Goal: Task Accomplishment & Management: Use online tool/utility

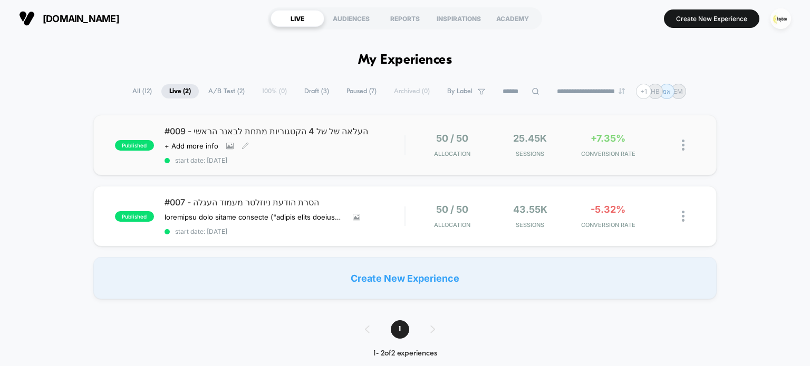
click at [335, 145] on div "#009 - העלאה של של 4 הקטגוריות מתחת לבאנר הראשי Click to view images Click to e…" at bounding box center [284, 145] width 240 height 38
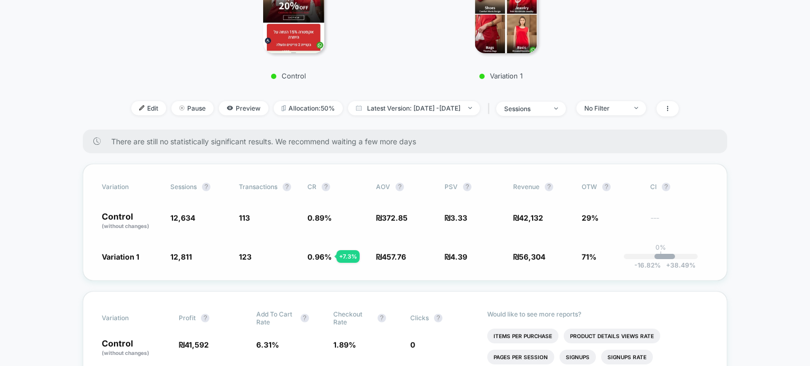
scroll to position [316, 0]
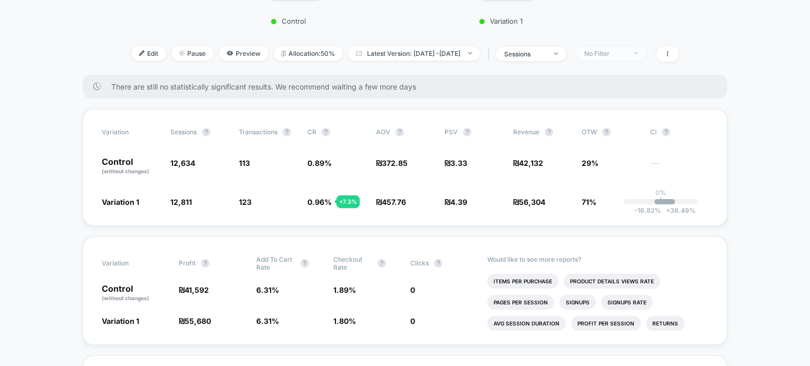
click at [626, 54] on div "No Filter" at bounding box center [605, 54] width 42 height 8
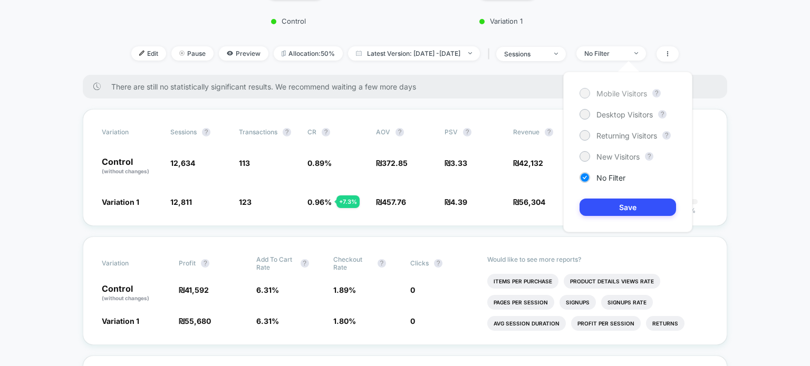
click at [621, 92] on span "Mobile Visitors" at bounding box center [621, 93] width 51 height 9
click at [625, 213] on button "Save" at bounding box center [627, 207] width 96 height 17
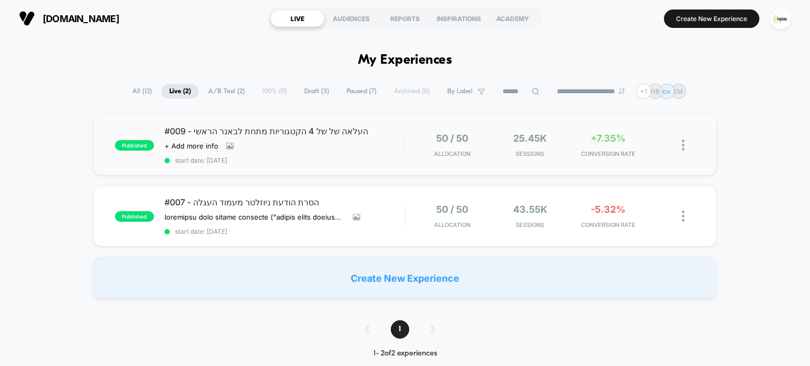
click at [488, 151] on div "50 / 50 Allocation" at bounding box center [452, 145] width 73 height 25
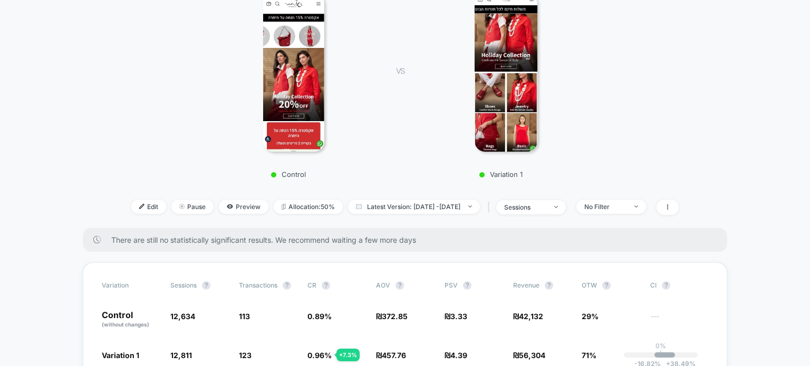
scroll to position [211, 0]
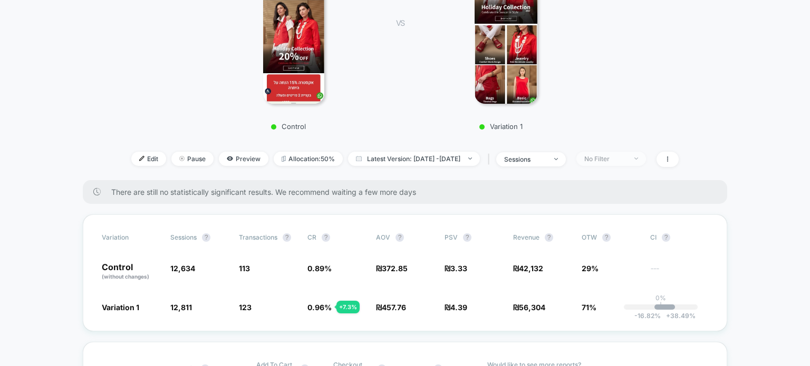
click at [626, 163] on div "No Filter" at bounding box center [605, 159] width 42 height 8
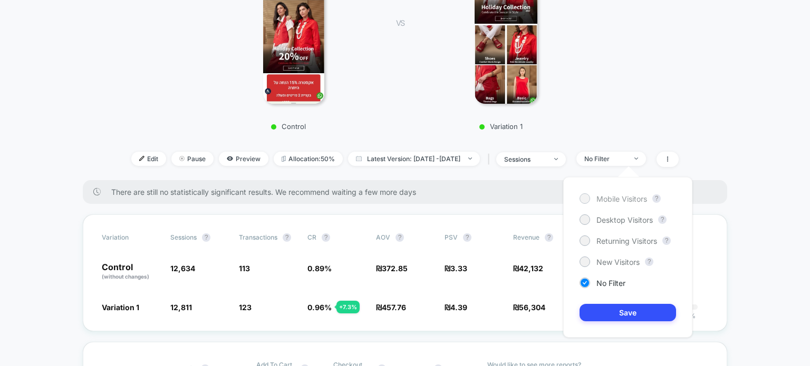
click at [622, 199] on span "Mobile Visitors" at bounding box center [621, 199] width 51 height 9
click at [620, 307] on button "Save" at bounding box center [627, 312] width 96 height 17
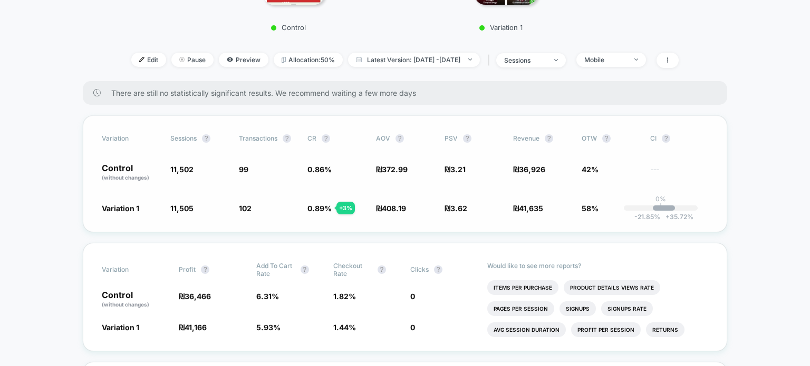
scroll to position [316, 0]
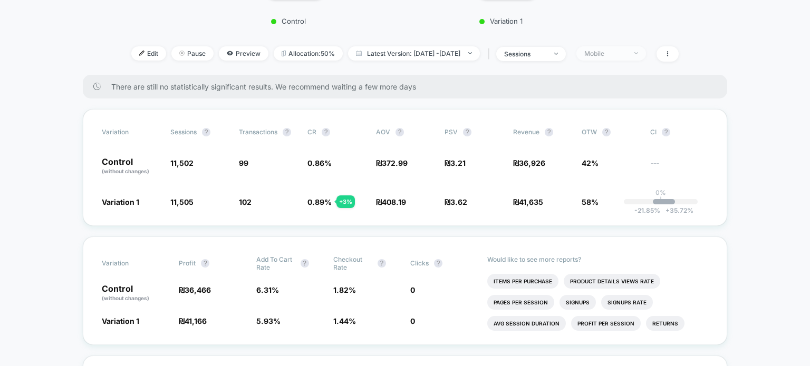
click at [626, 56] on div "Mobile" at bounding box center [605, 54] width 42 height 8
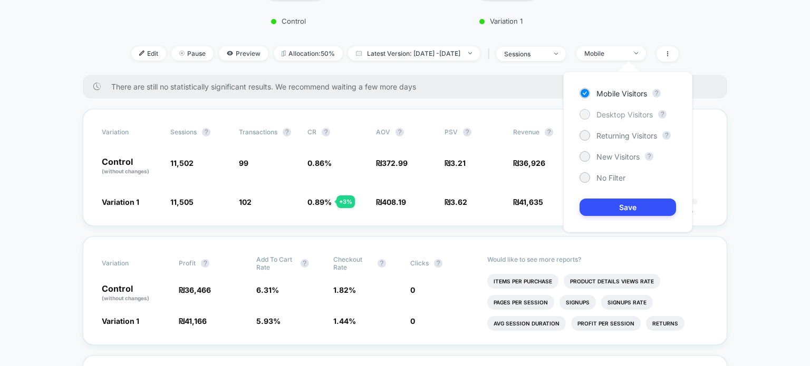
click at [619, 118] on span "Desktop Visitors" at bounding box center [624, 114] width 56 height 9
click at [618, 206] on button "Save" at bounding box center [627, 207] width 96 height 17
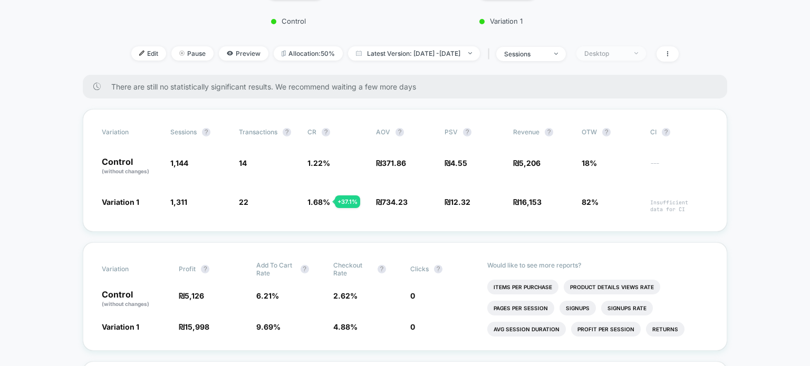
click at [640, 58] on span "Desktop" at bounding box center [611, 53] width 70 height 14
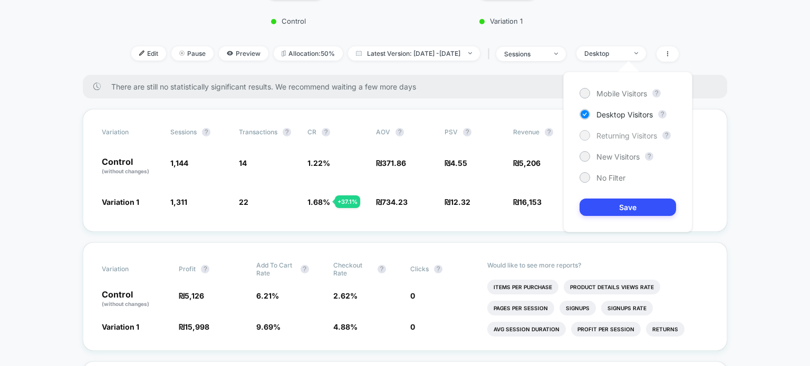
click at [625, 137] on span "Returning Visitors" at bounding box center [626, 135] width 61 height 9
click at [617, 209] on button "Save" at bounding box center [627, 207] width 96 height 17
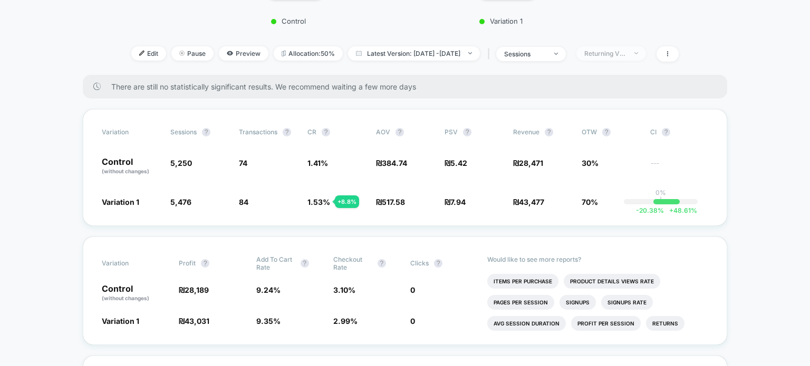
click at [626, 55] on div "Returning Visitors" at bounding box center [605, 54] width 42 height 8
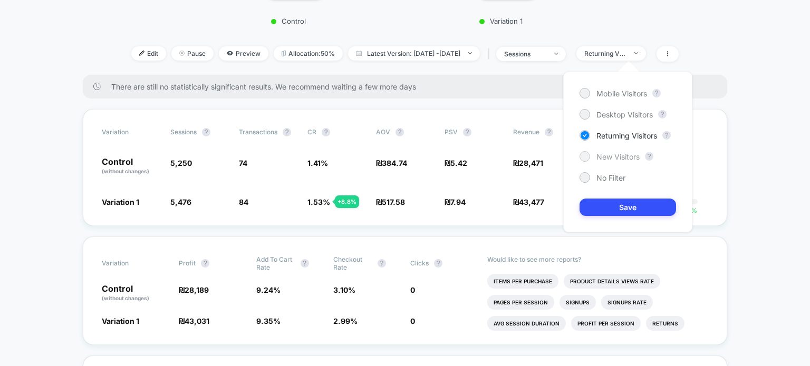
click at [626, 156] on span "New Visitors" at bounding box center [617, 156] width 43 height 9
click at [629, 206] on button "Save" at bounding box center [627, 207] width 96 height 17
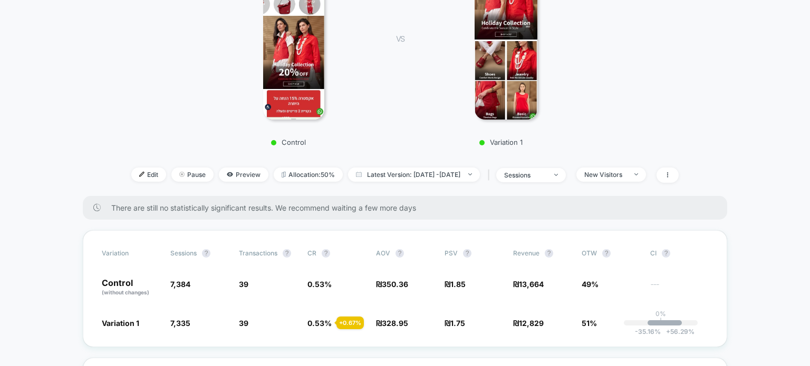
scroll to position [53, 0]
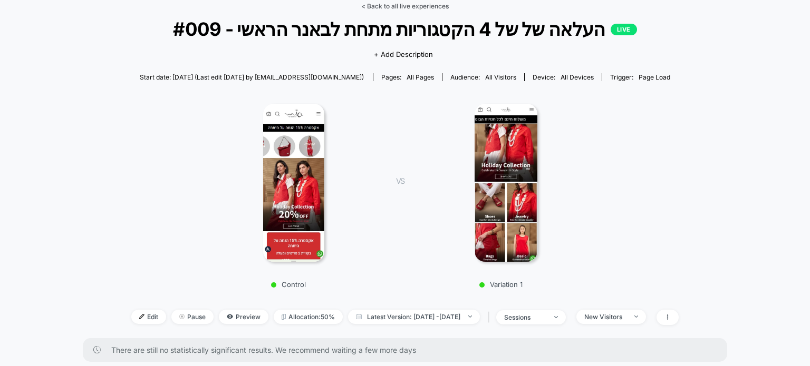
click at [418, 6] on link "< Back to all live experiences" at bounding box center [405, 6] width 88 height 8
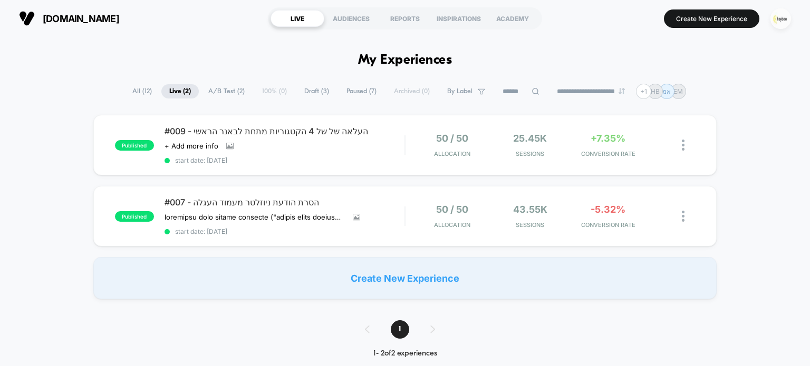
click at [787, 21] on img "button" at bounding box center [780, 18] width 21 height 21
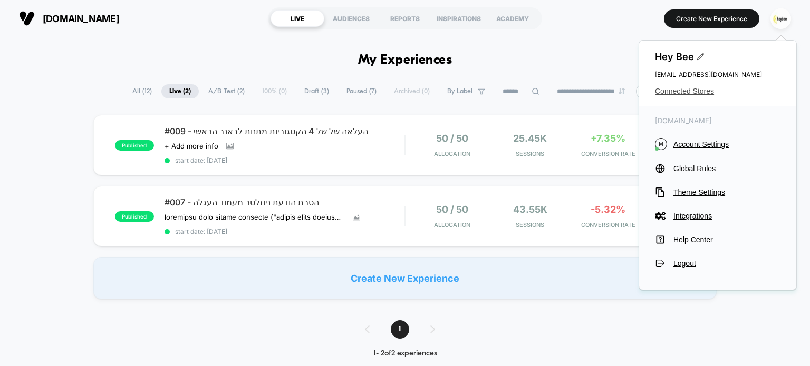
click at [706, 93] on span "Connected Stores" at bounding box center [717, 91] width 125 height 8
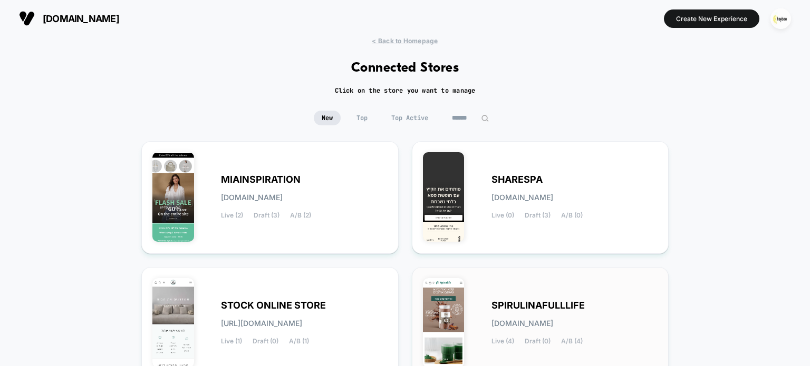
click at [532, 299] on div "SPIRULINAFULLLIFE spirulinafulllife.myshopify.com Live (4) Draft (0) A/B (4)" at bounding box center [540, 323] width 235 height 91
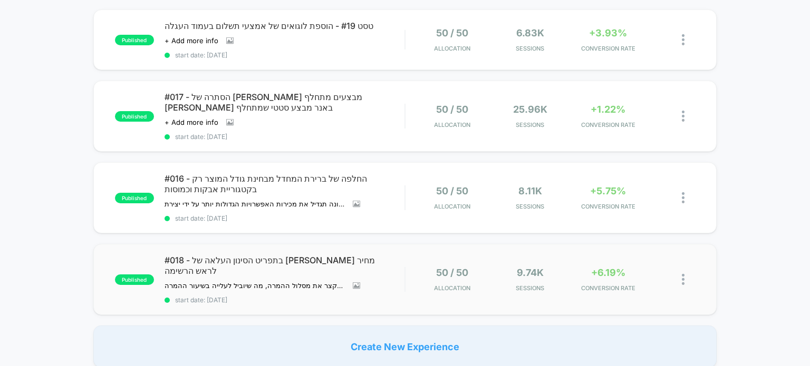
scroll to position [53, 0]
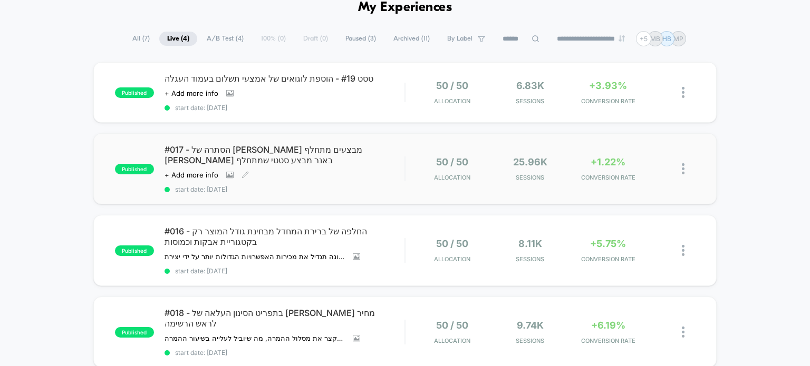
click at [302, 152] on span "#017 - הסתרה של באנר מבצעים מתחלף מול באנר מבצע סטטי שמתחלף" at bounding box center [284, 154] width 240 height 21
